Goal: Information Seeking & Learning: Understand process/instructions

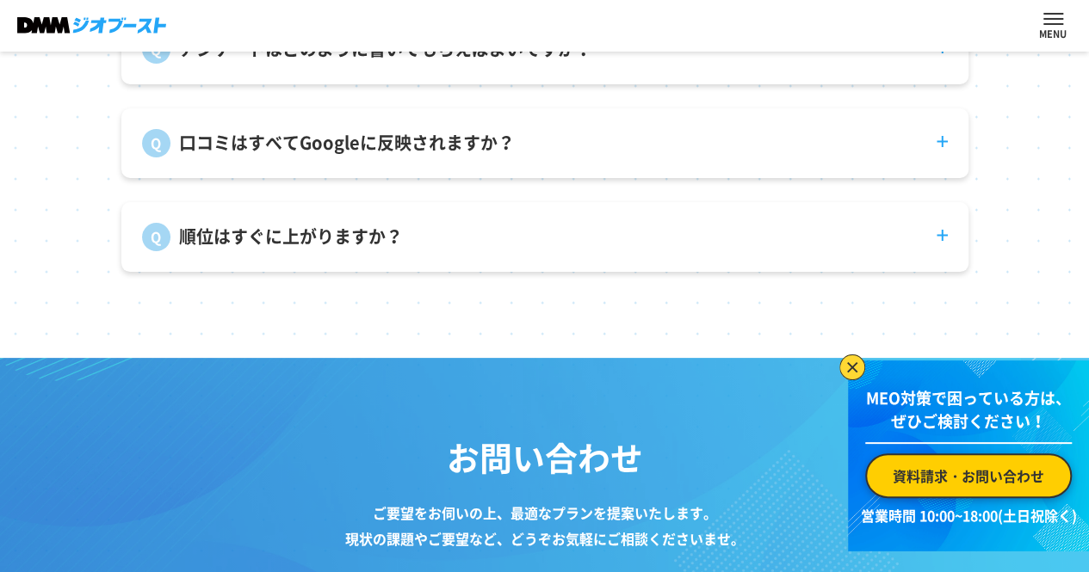
scroll to position [6051, 0]
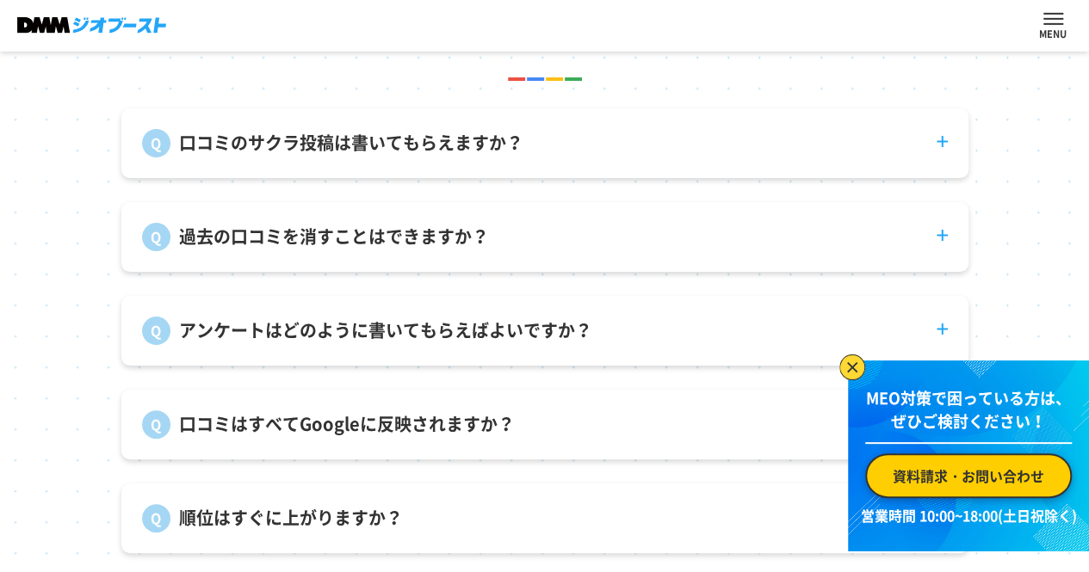
click at [0, 0] on link "サービス内容" at bounding box center [0, 0] width 0 height 0
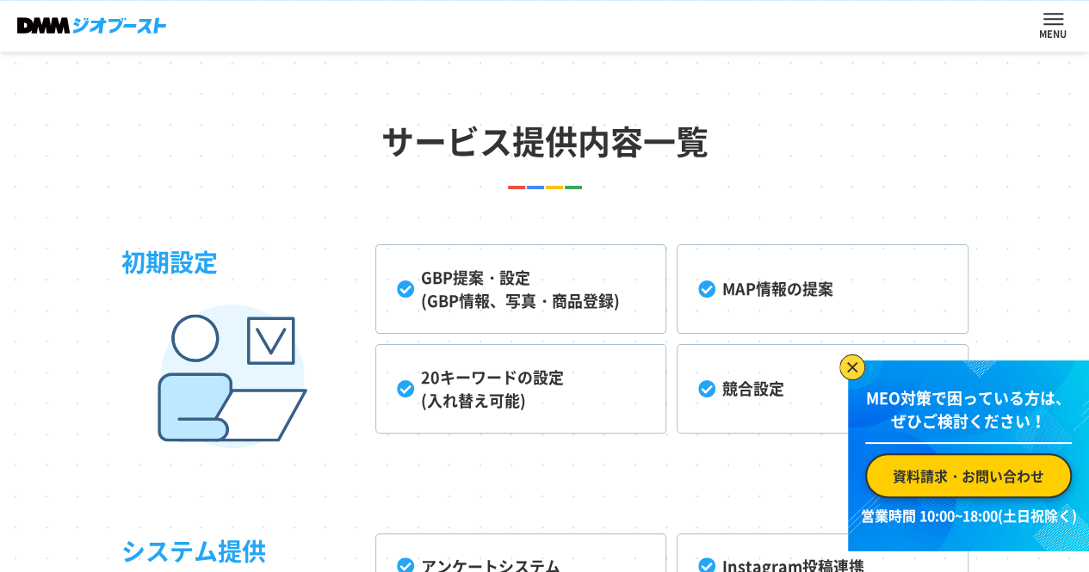
click at [0, 0] on link "ご利用までの流れ" at bounding box center [0, 0] width 0 height 0
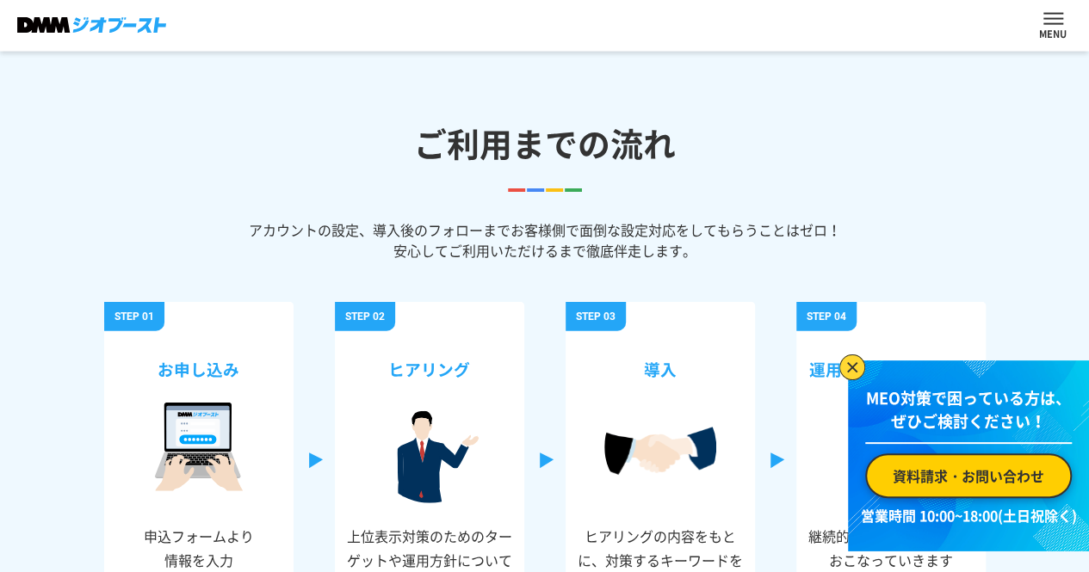
click at [0, 0] on link "よくある質問" at bounding box center [0, 0] width 0 height 0
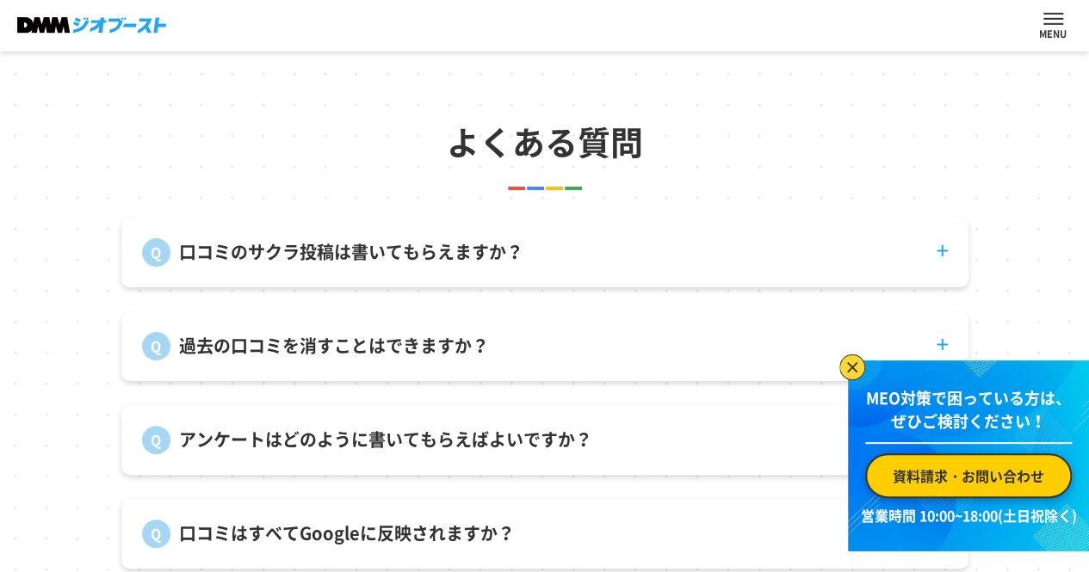
scroll to position [5953, 0]
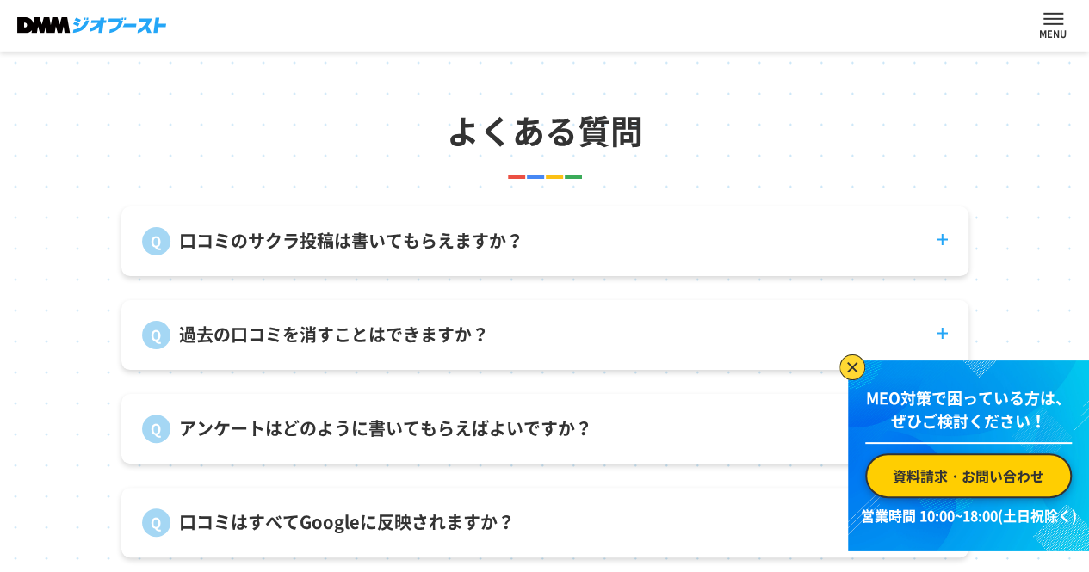
click at [0, 0] on link "ウェビナー" at bounding box center [0, 0] width 0 height 0
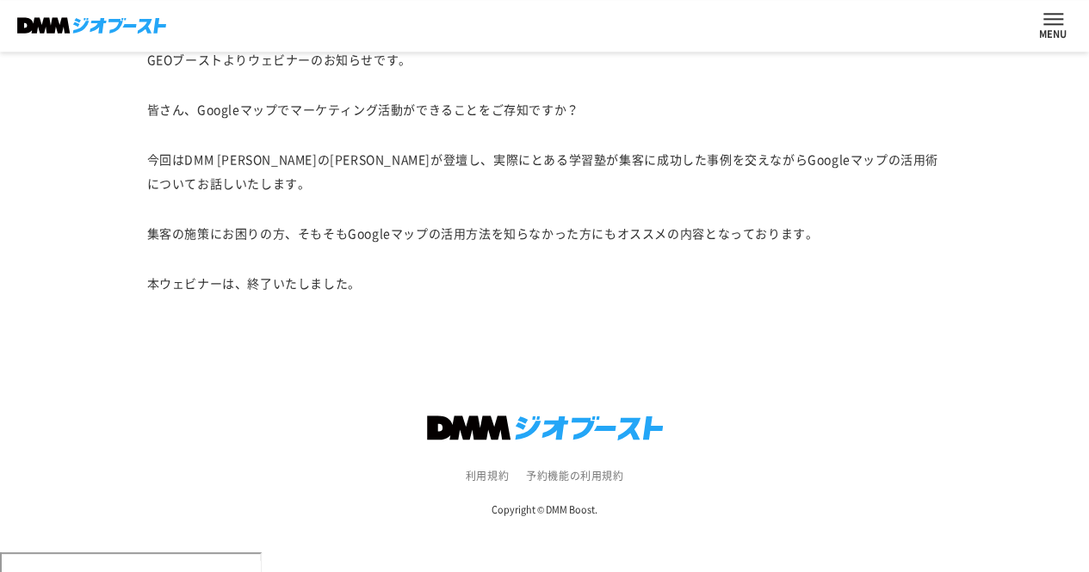
scroll to position [503, 0]
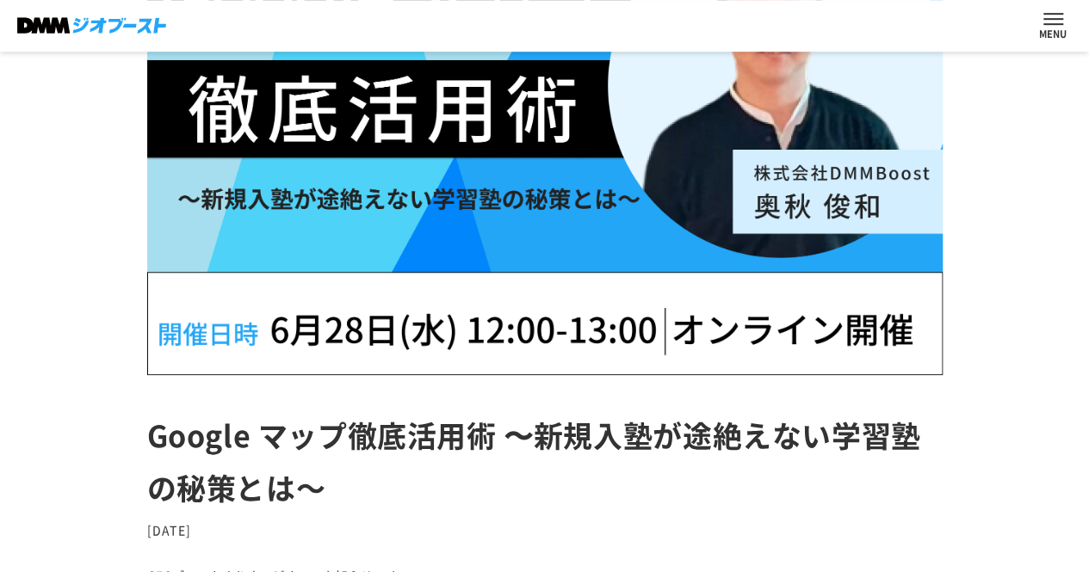
click at [0, 0] on link "ご利用までの流れ" at bounding box center [0, 0] width 0 height 0
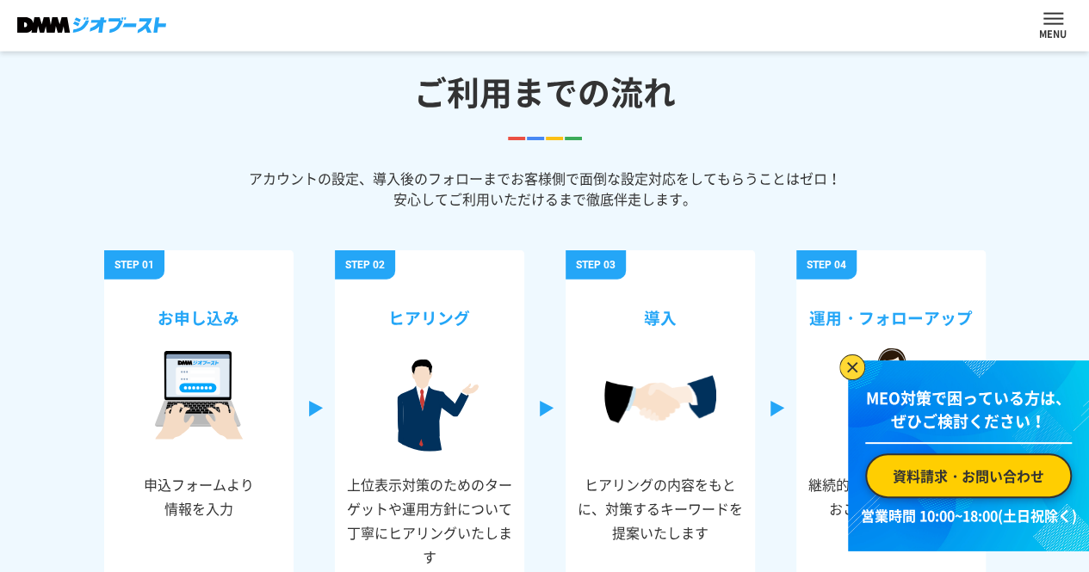
click at [0, 0] on link "サービス内容" at bounding box center [0, 0] width 0 height 0
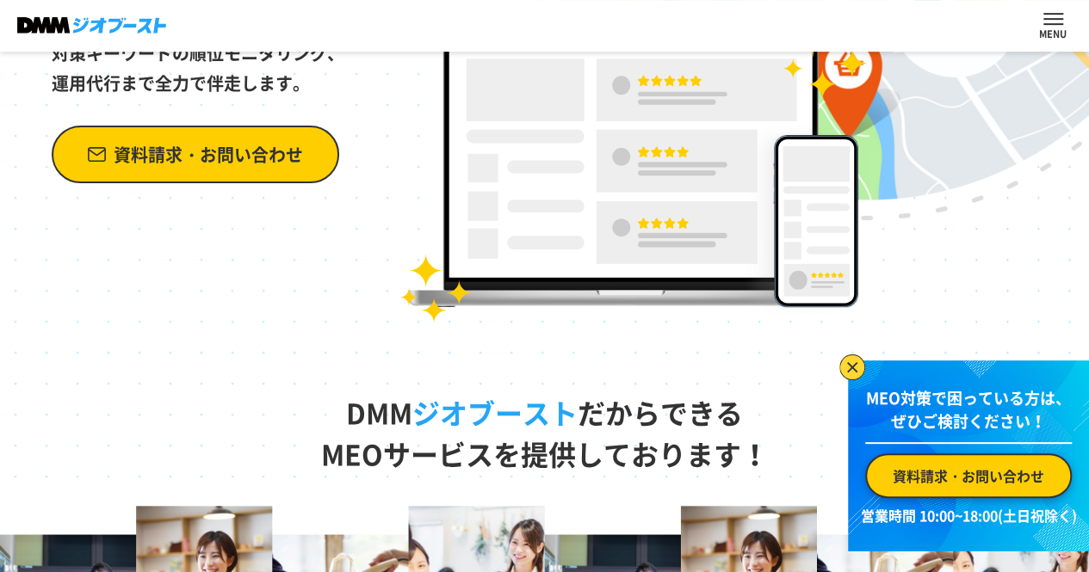
scroll to position [516, 0]
